Goal: Transaction & Acquisition: Purchase product/service

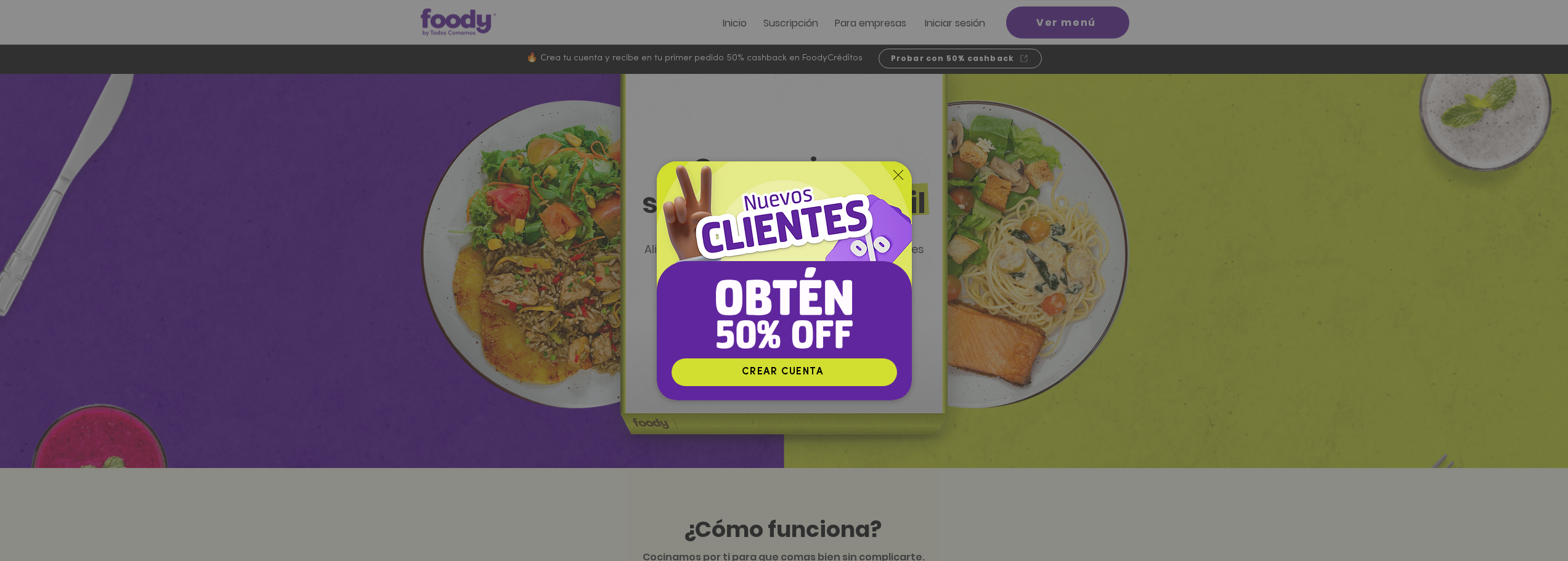
click at [897, 173] on icon "Volver al sitio" at bounding box center [898, 175] width 10 height 10
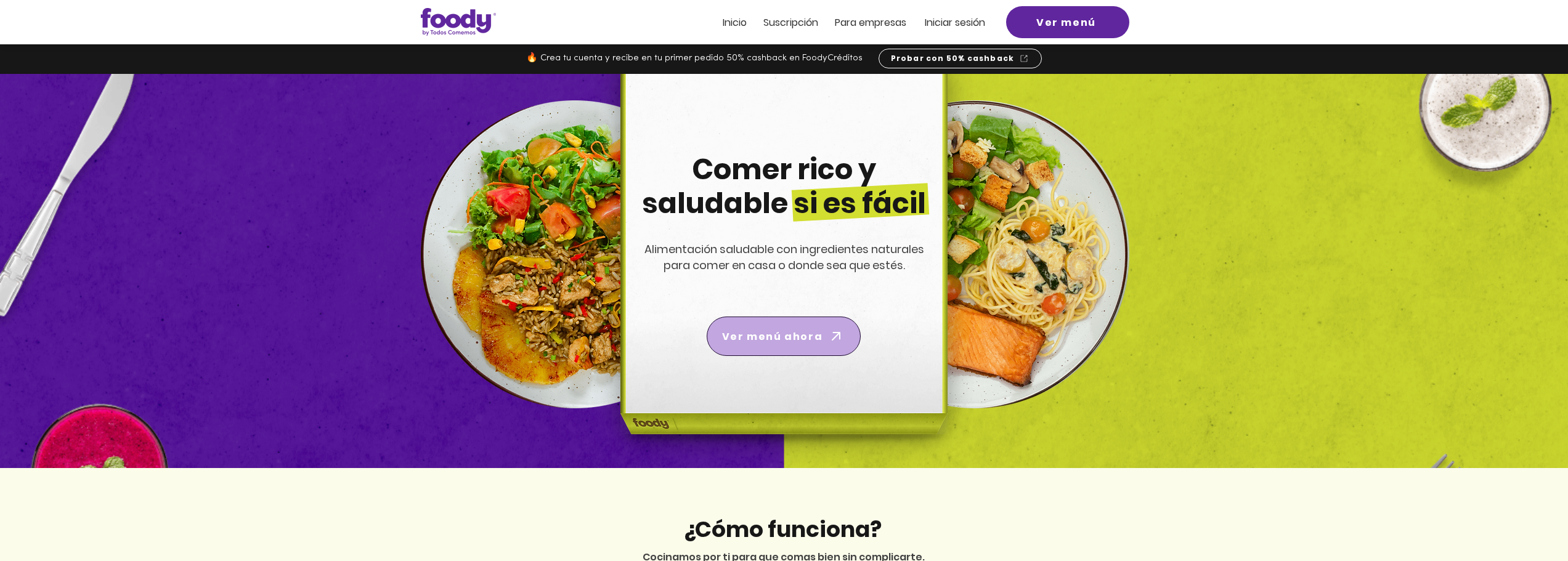
click at [822, 322] on span "Ver menú ahora" at bounding box center [784, 336] width 149 height 35
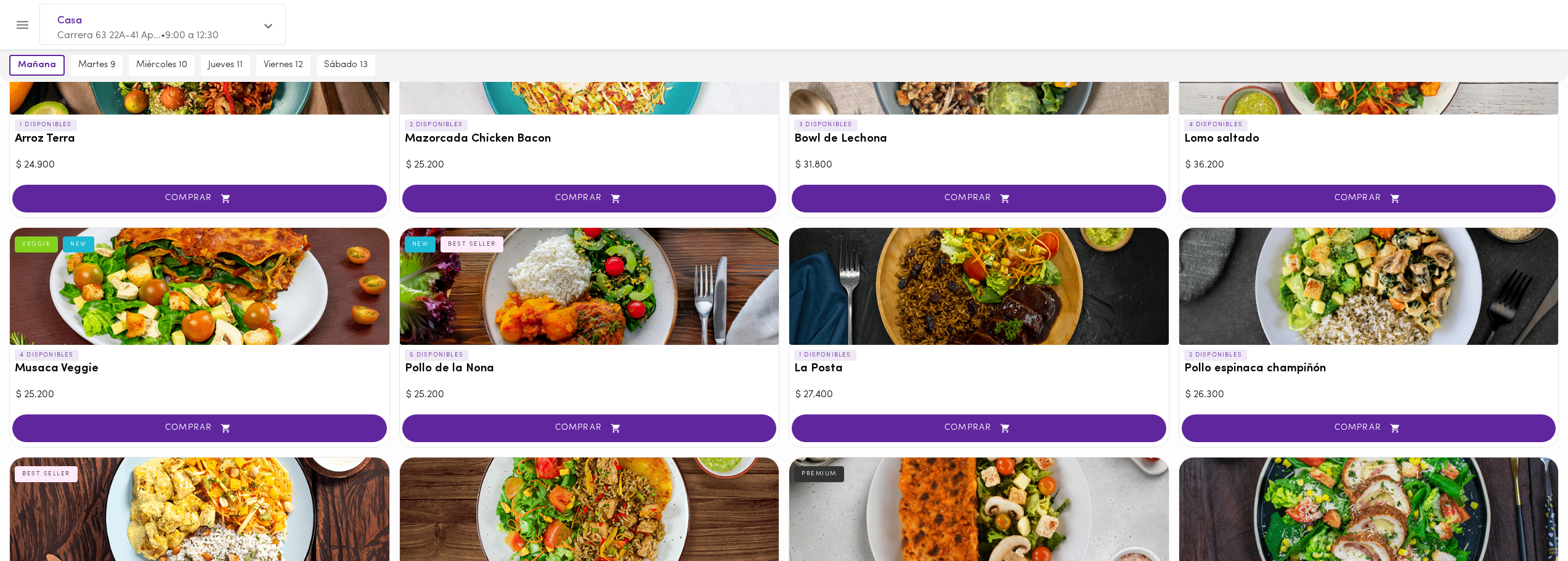
scroll to position [173, 0]
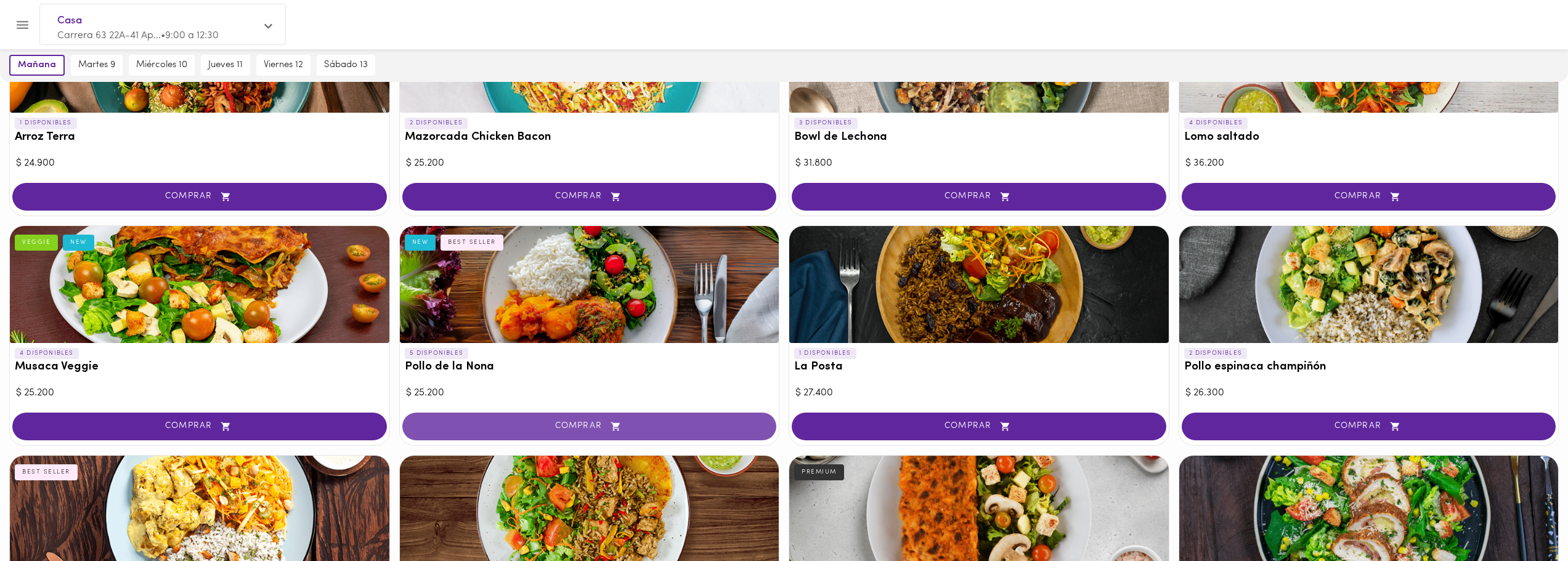
click at [654, 423] on span "COMPRAR" at bounding box center [590, 426] width 343 height 11
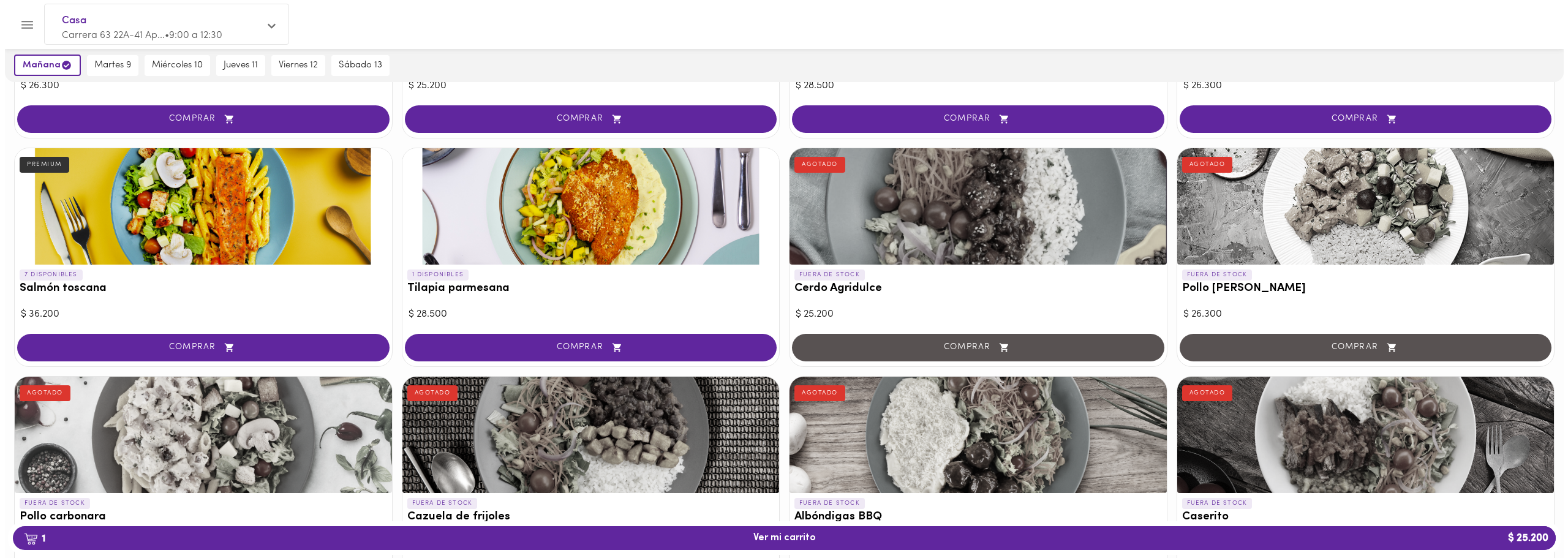
scroll to position [726, 0]
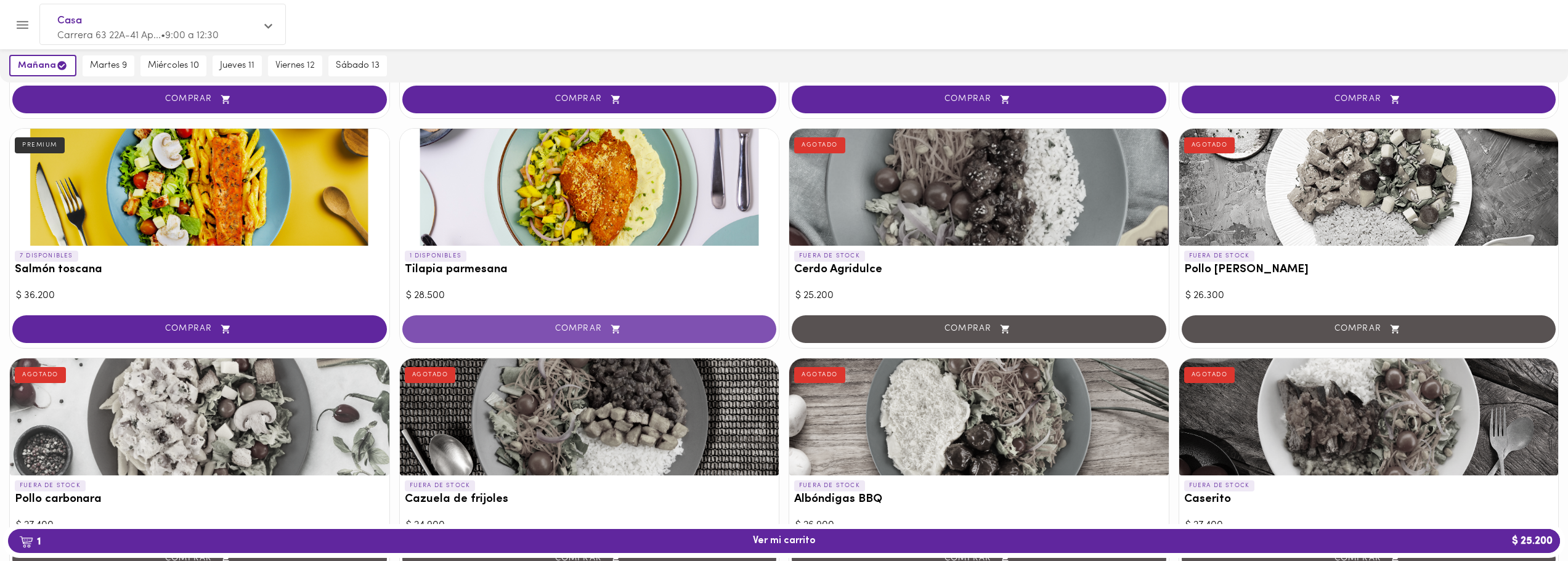
click at [619, 322] on button "COMPRAR" at bounding box center [590, 329] width 374 height 28
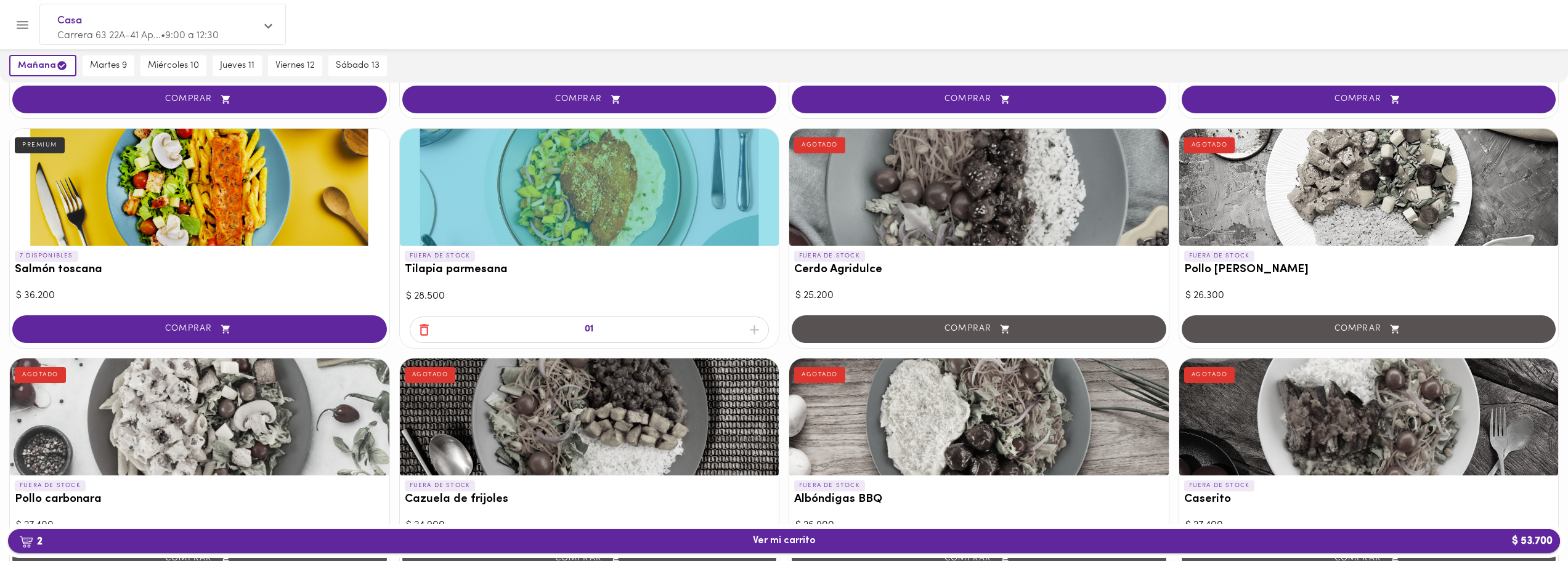
click at [744, 540] on span "2 Ver mi carrito $ 53.700" at bounding box center [784, 541] width 1532 height 11
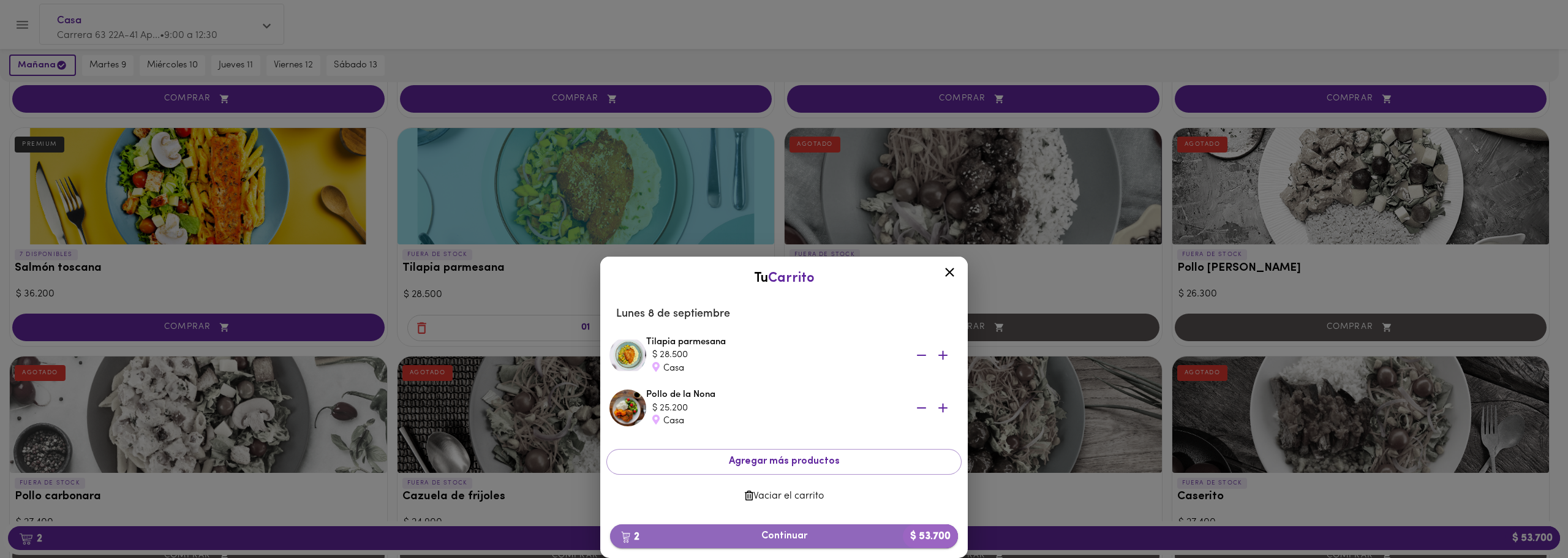
click at [781, 539] on span "2 Continuar $ 53.700" at bounding box center [784, 536] width 329 height 11
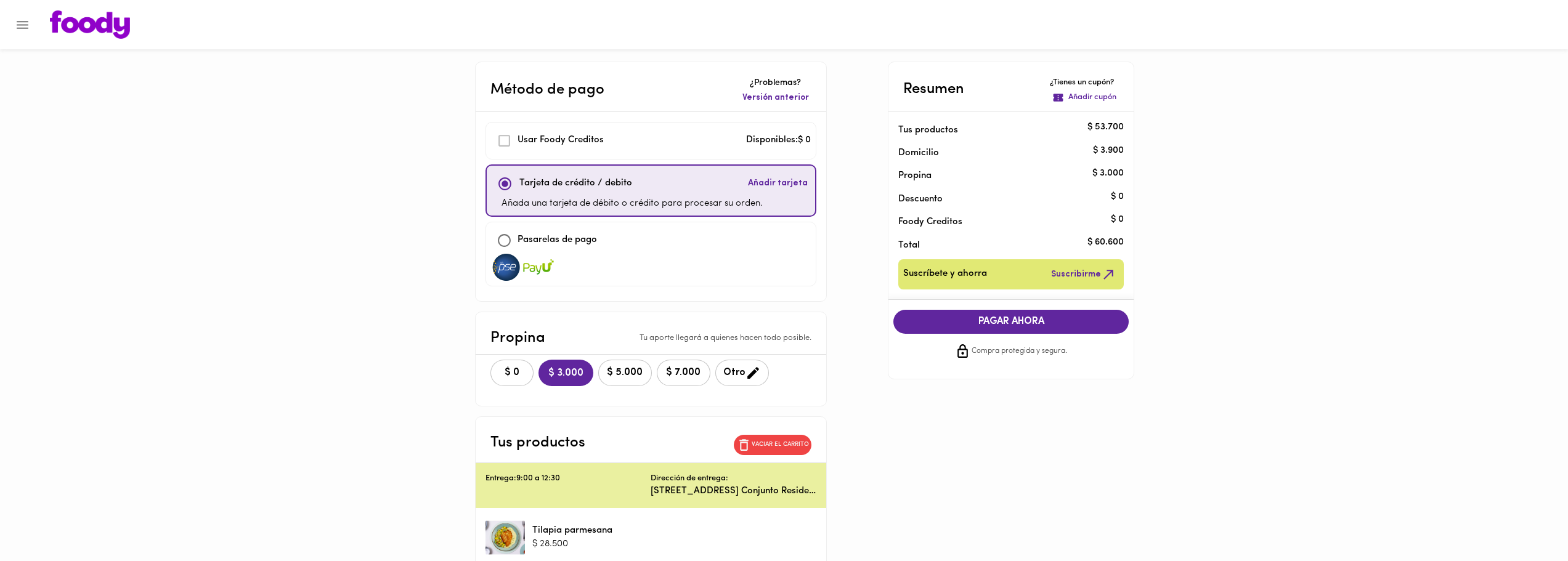
click at [561, 243] on p "Pasarelas de pago" at bounding box center [557, 240] width 79 height 14
checkbox input "false"
checkbox input "true"
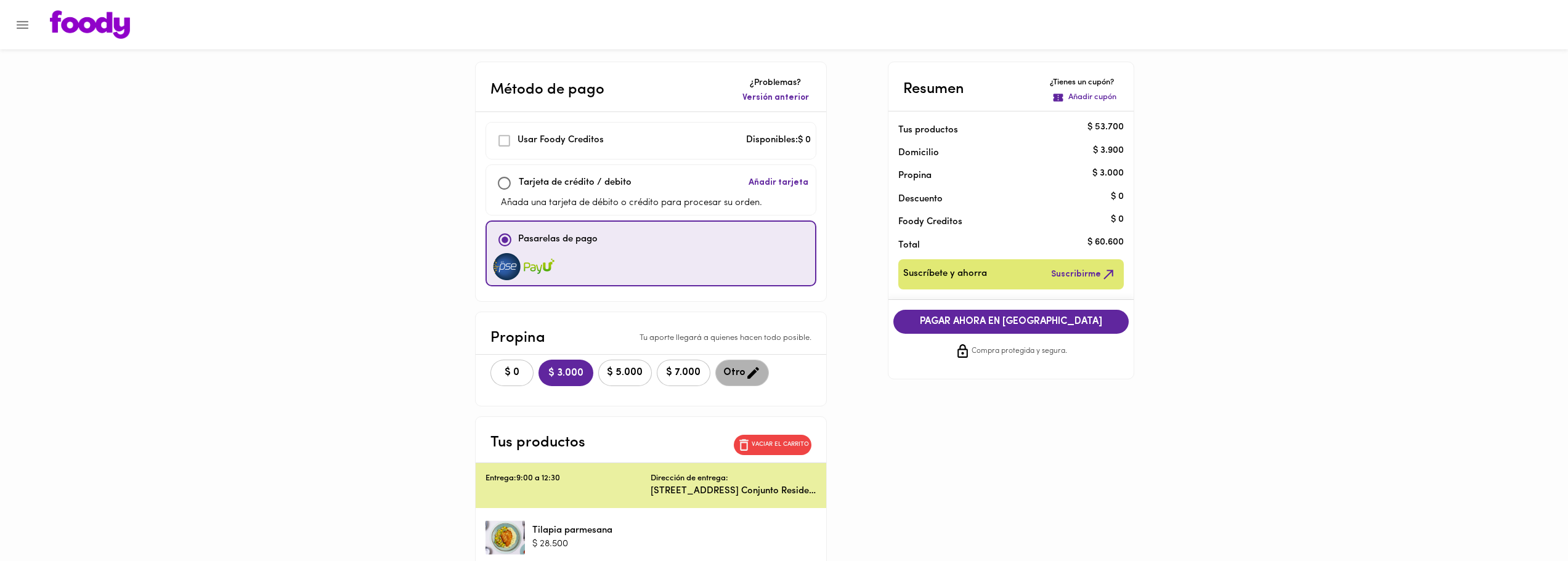
click at [755, 372] on icon "button" at bounding box center [752, 372] width 15 height 15
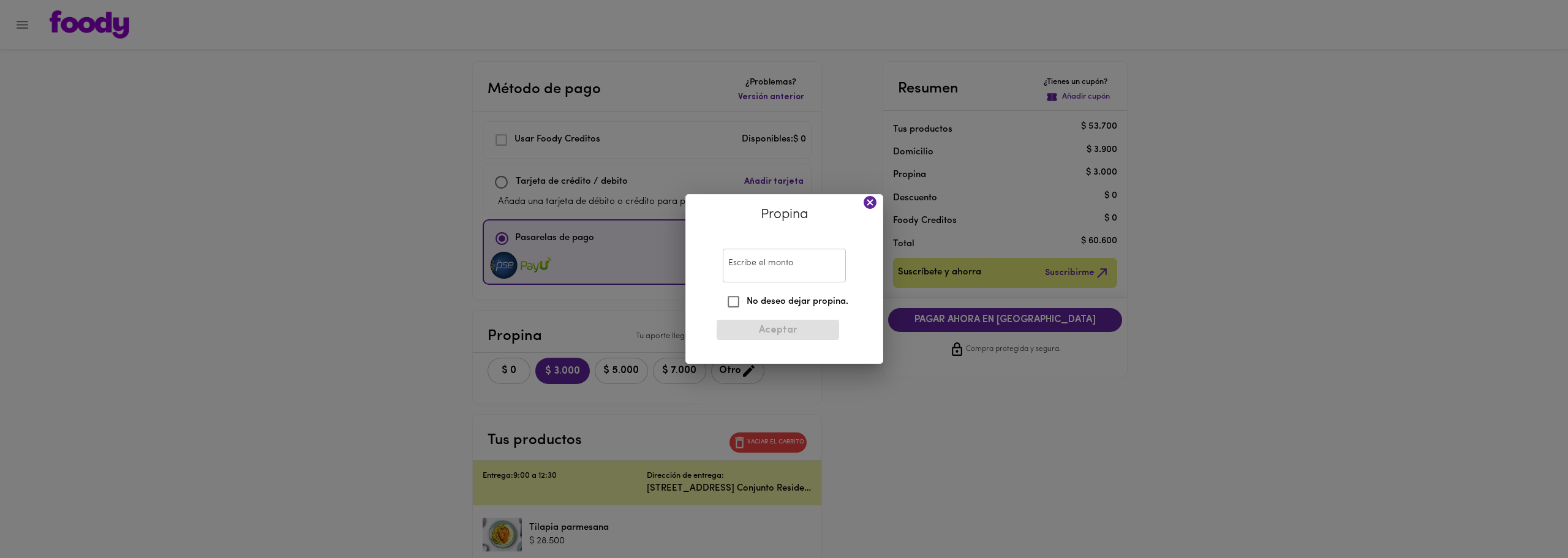
click at [776, 273] on input "Escribe el monto" at bounding box center [784, 266] width 123 height 34
type input "3400"
click at [799, 322] on button "Aceptar" at bounding box center [778, 329] width 122 height 20
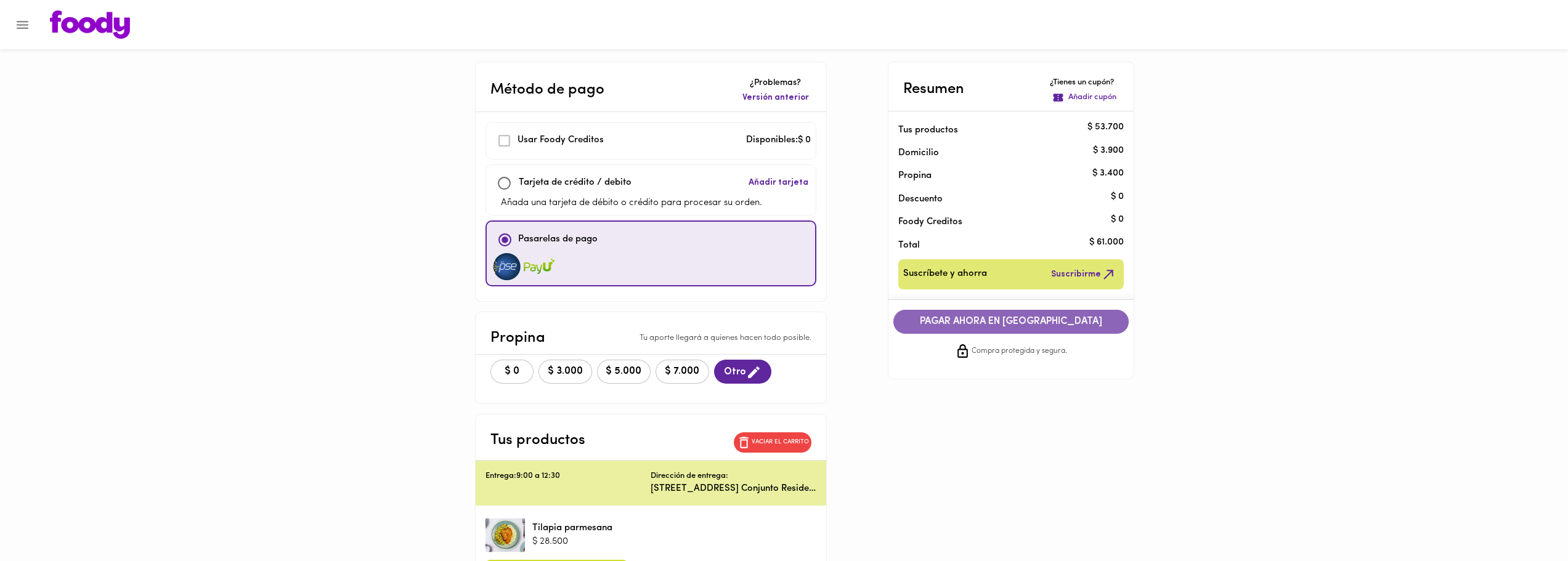
click at [1071, 325] on span "PAGAR AHORA EN [GEOGRAPHIC_DATA]" at bounding box center [1011, 321] width 211 height 11
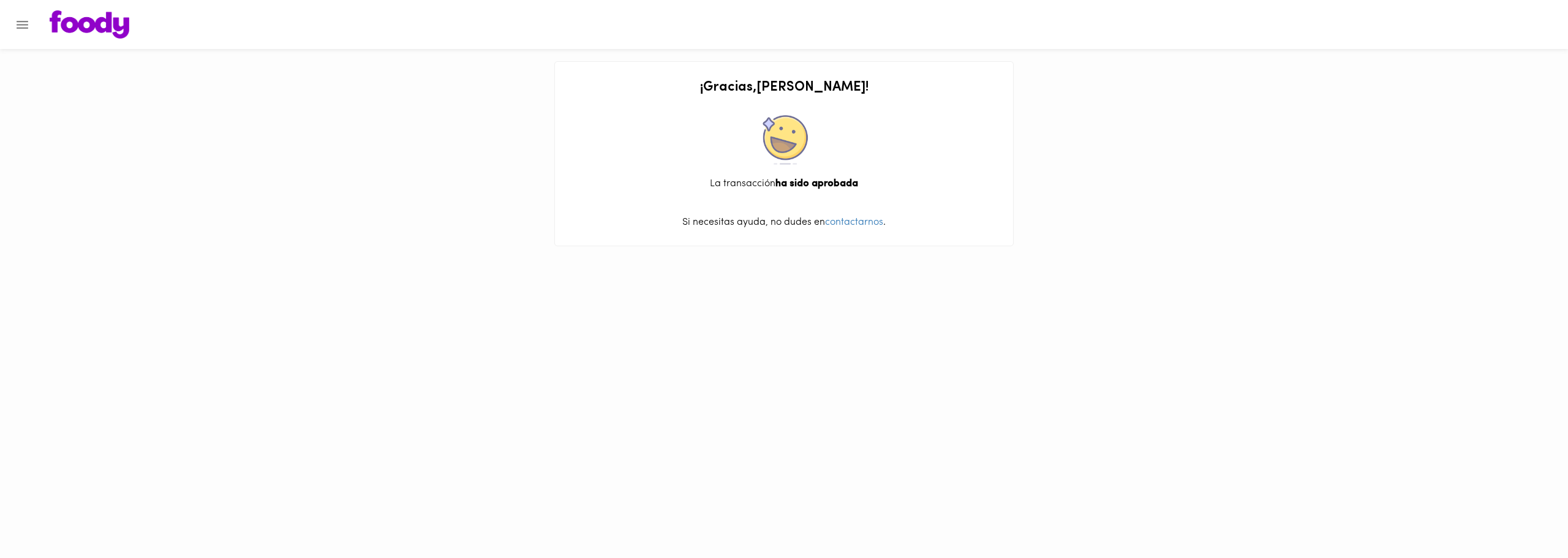
click at [10, 24] on div at bounding box center [6, 279] width 12 height 558
click at [19, 21] on icon "Menu" at bounding box center [23, 25] width 11 height 8
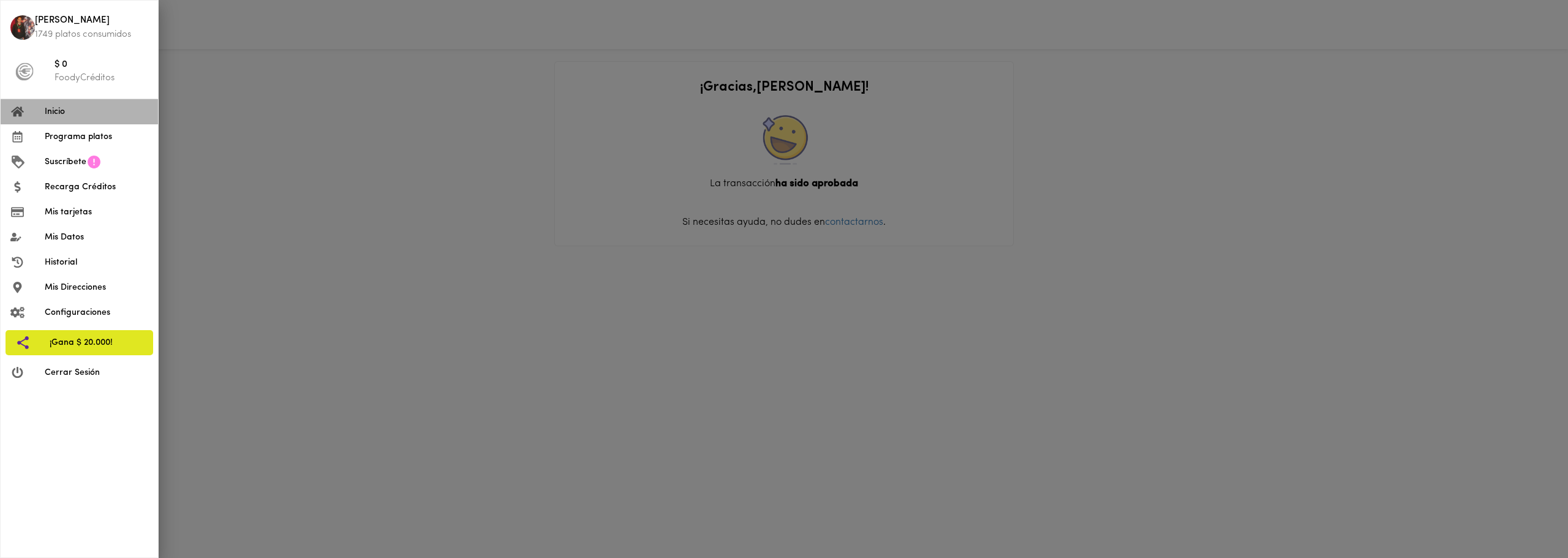
click at [77, 114] on span "Inicio" at bounding box center [97, 112] width 104 height 13
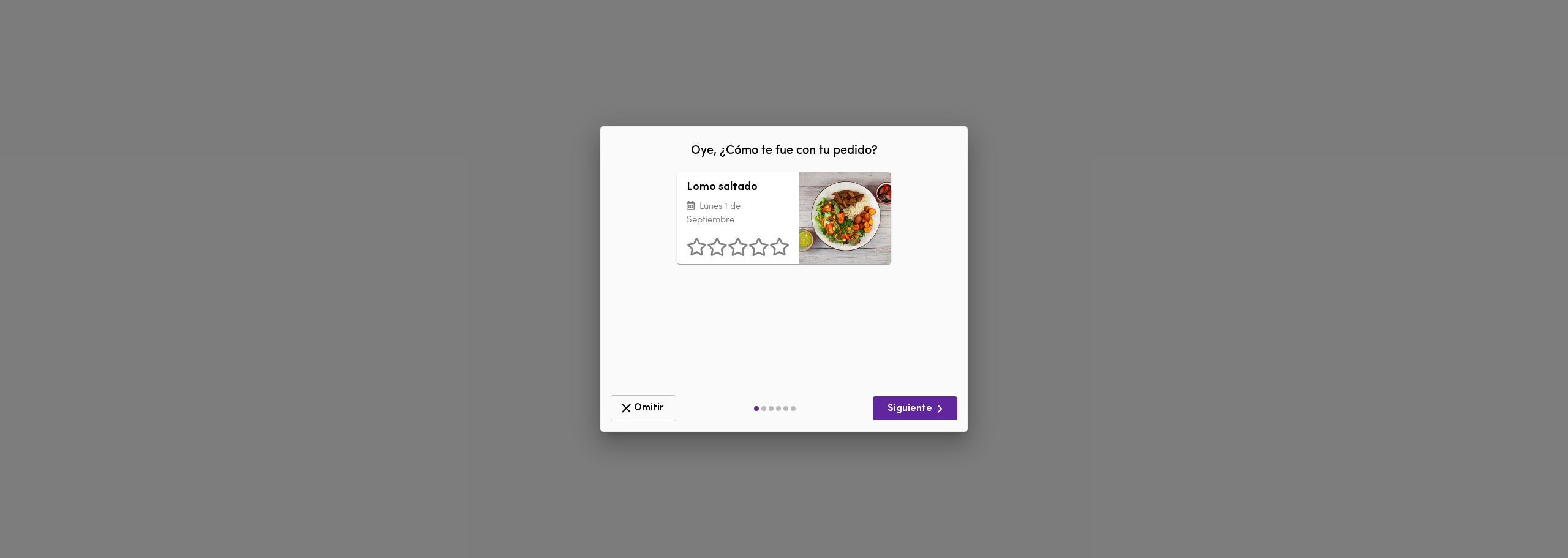
click at [631, 403] on icon "button" at bounding box center [626, 407] width 15 height 15
